Goal: Check status: Check status

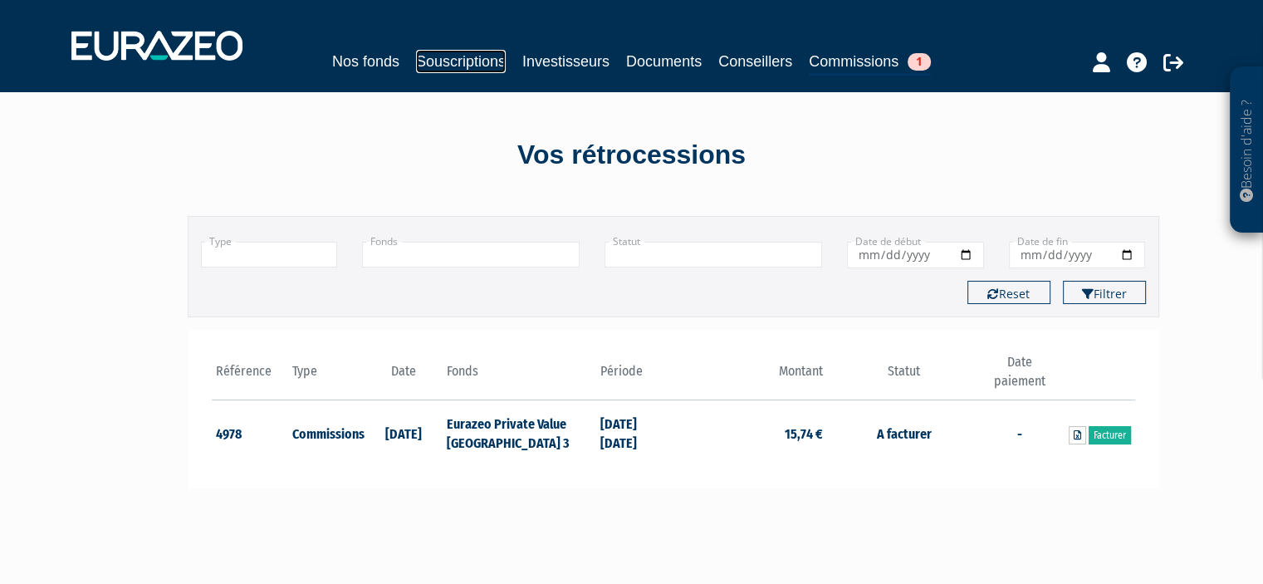
click at [448, 62] on link "Souscriptions" at bounding box center [461, 61] width 90 height 23
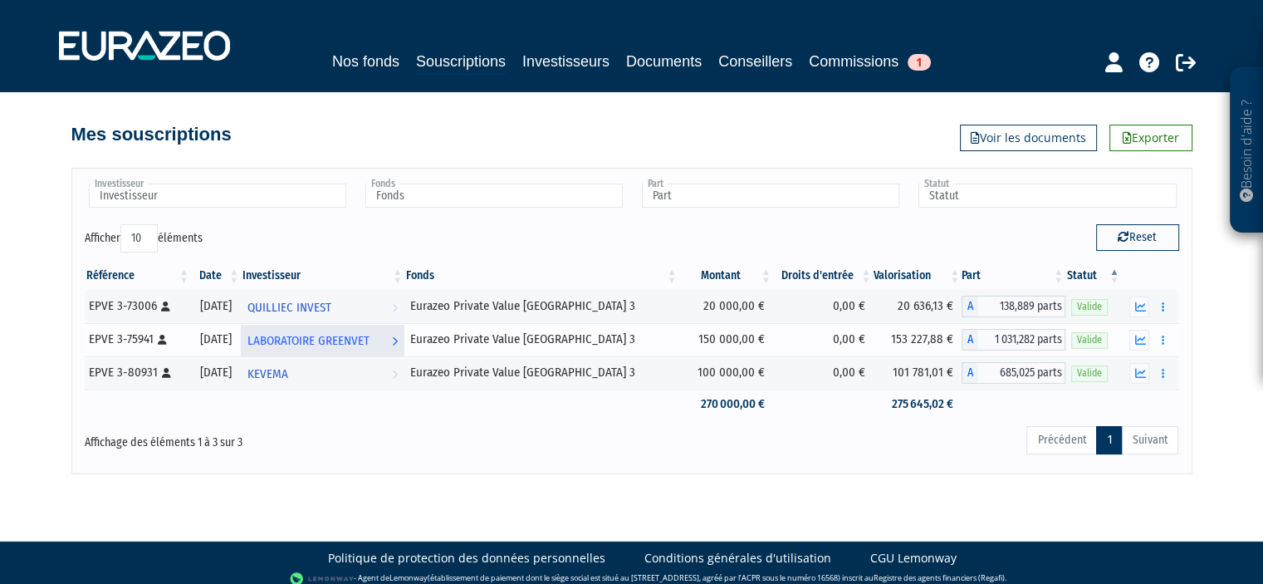
click at [327, 338] on span "LABORATOIRE GREENVET" at bounding box center [308, 340] width 122 height 31
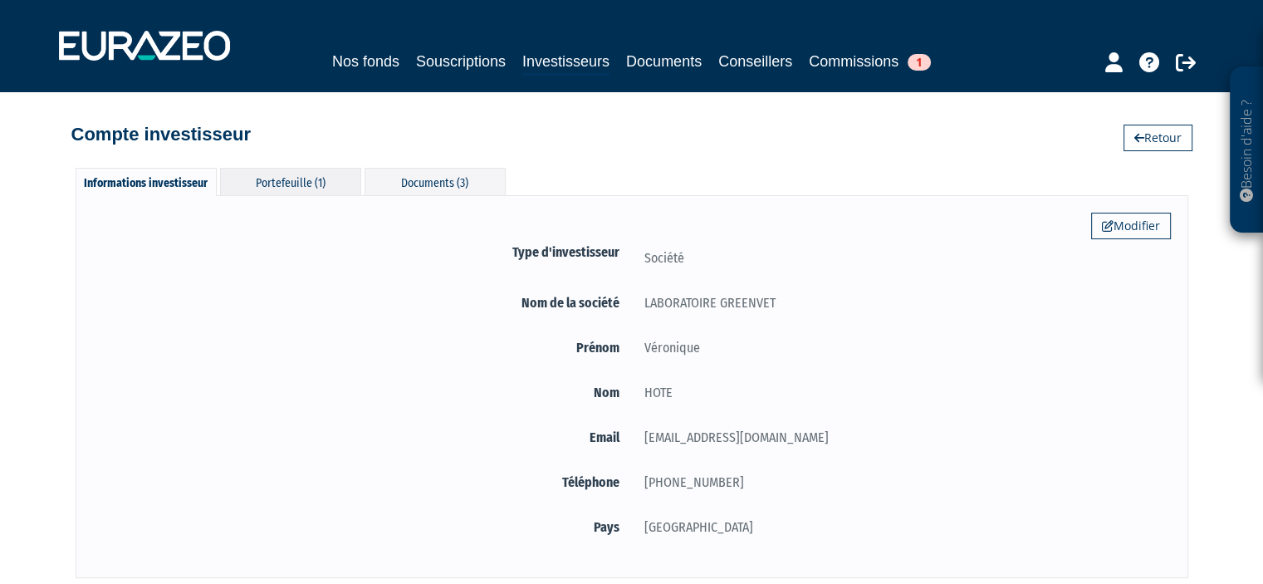
click at [307, 192] on div "Portefeuille (1)" at bounding box center [290, 181] width 141 height 27
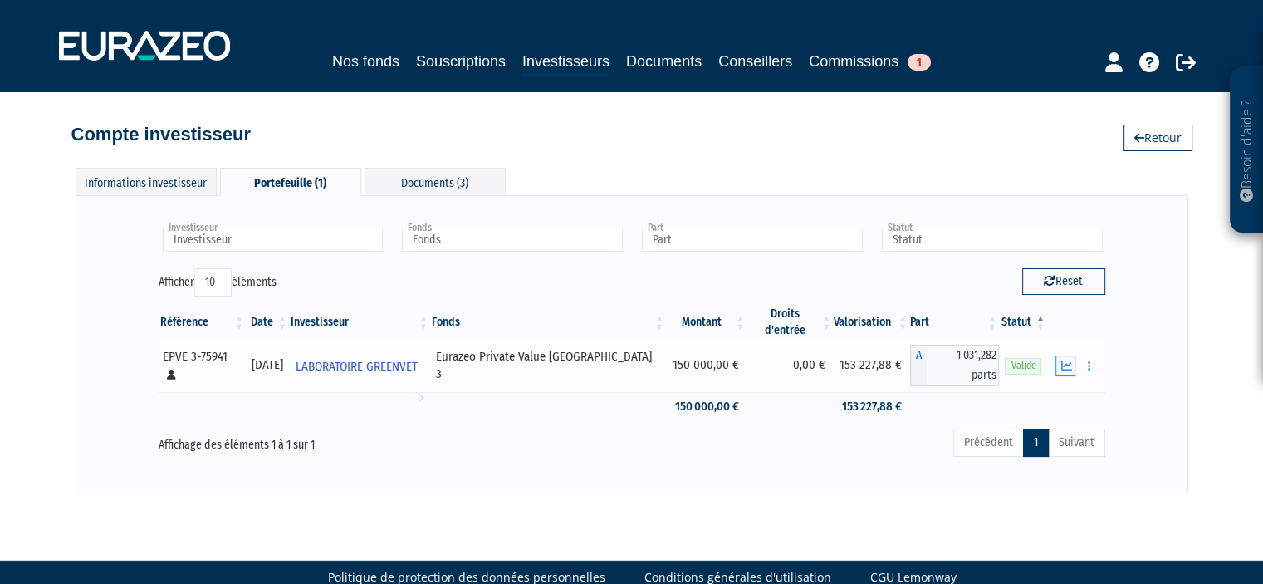
click at [1064, 360] on icon "button" at bounding box center [1065, 365] width 11 height 11
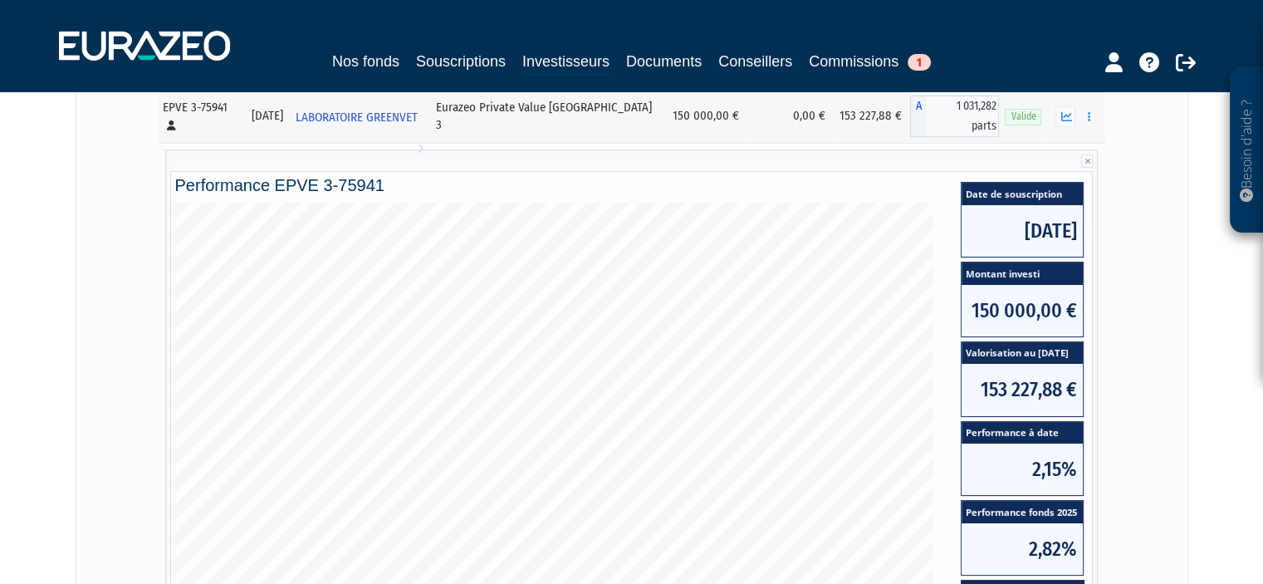
scroll to position [332, 0]
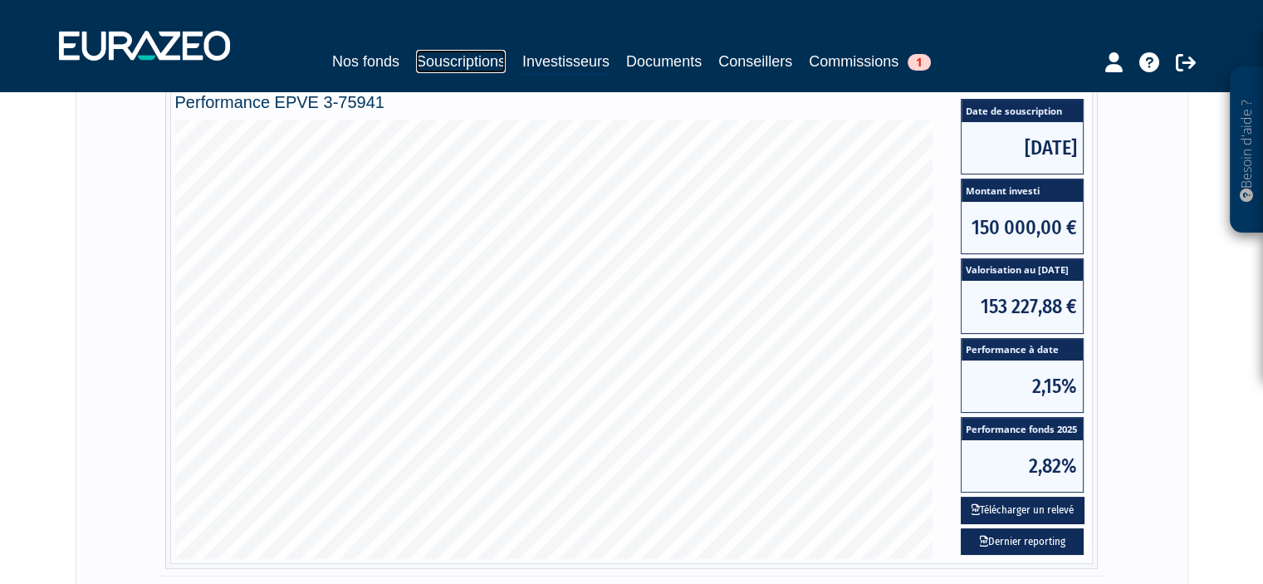
click at [456, 65] on link "Souscriptions" at bounding box center [461, 61] width 90 height 23
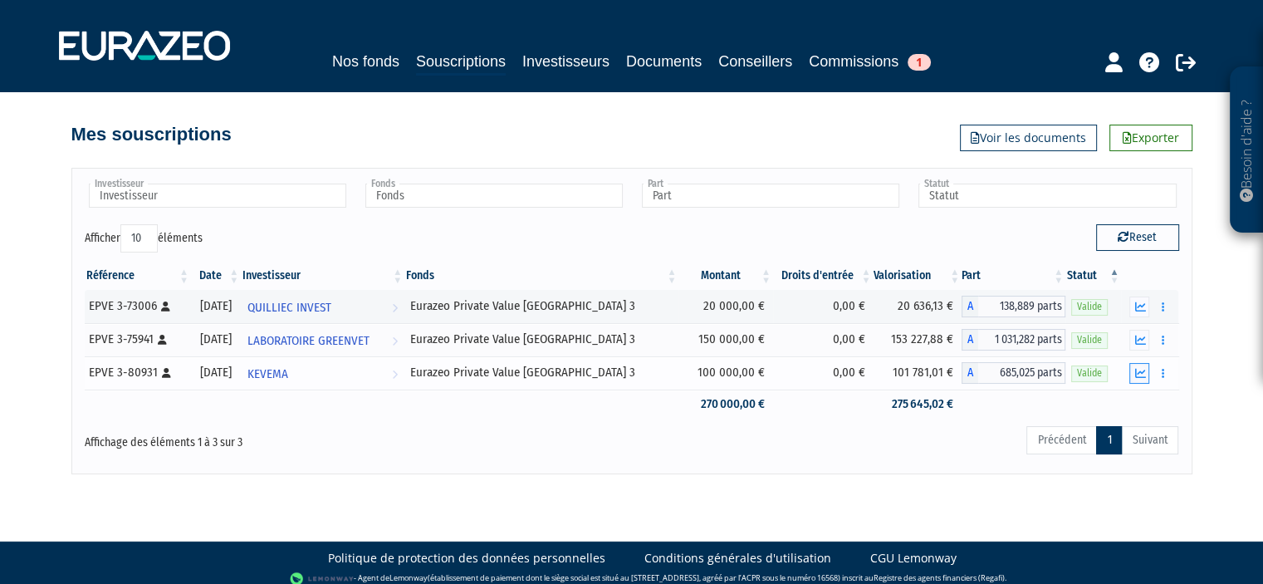
click at [1141, 368] on icon "button" at bounding box center [1139, 373] width 11 height 11
